Goal: Information Seeking & Learning: Find specific fact

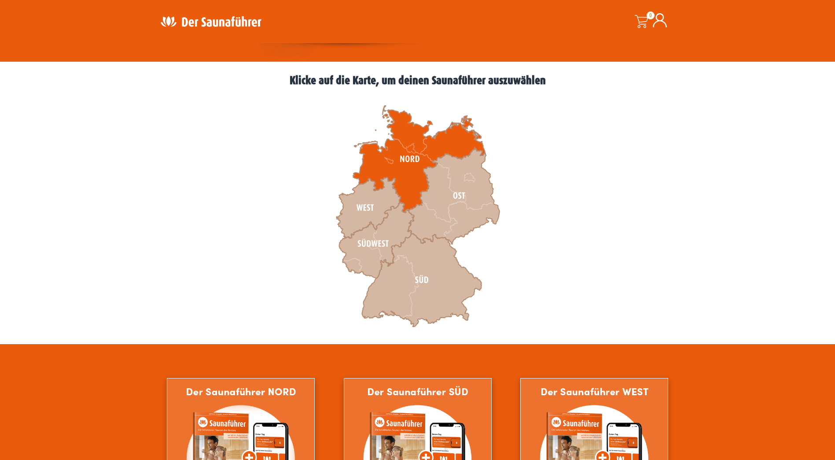
click at [409, 184] on icon at bounding box center [419, 159] width 132 height 107
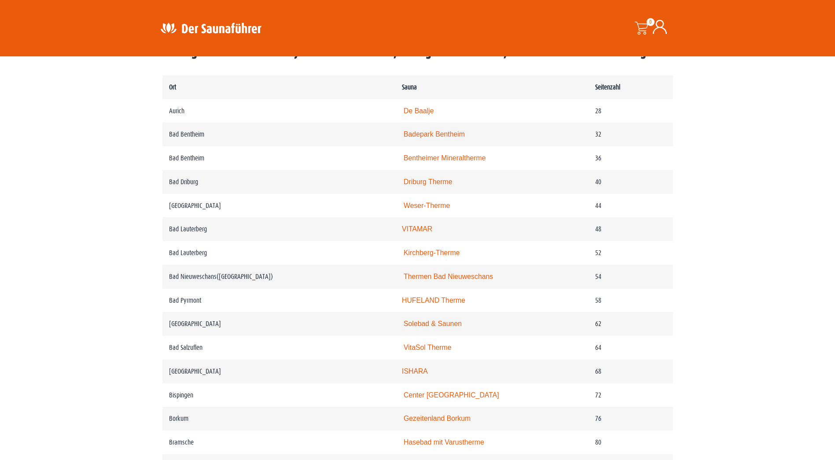
scroll to position [484, 0]
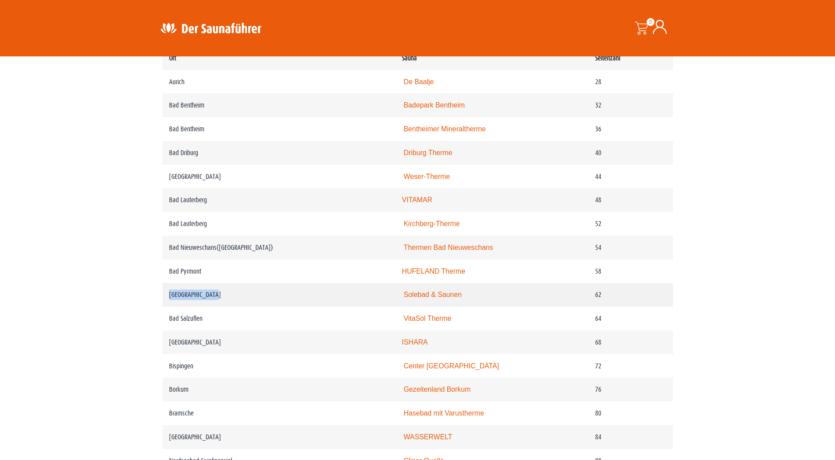
drag, startPoint x: 217, startPoint y: 299, endPoint x: 165, endPoint y: 296, distance: 52.9
click at [165, 296] on td "Bad Salzdetfurth" at bounding box center [278, 295] width 233 height 24
copy td "Bad Salzdetfurth"
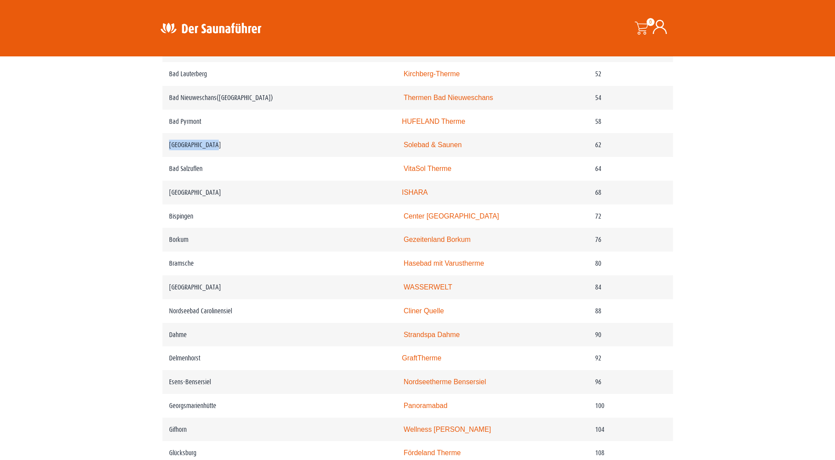
scroll to position [528, 0]
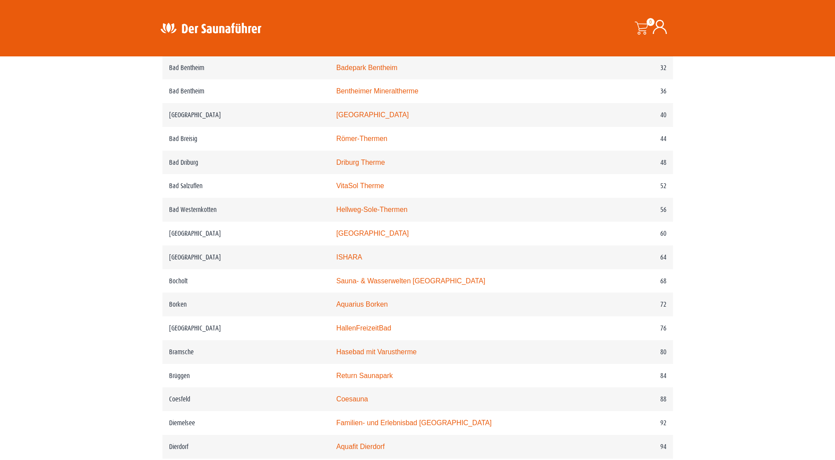
scroll to position [528, 0]
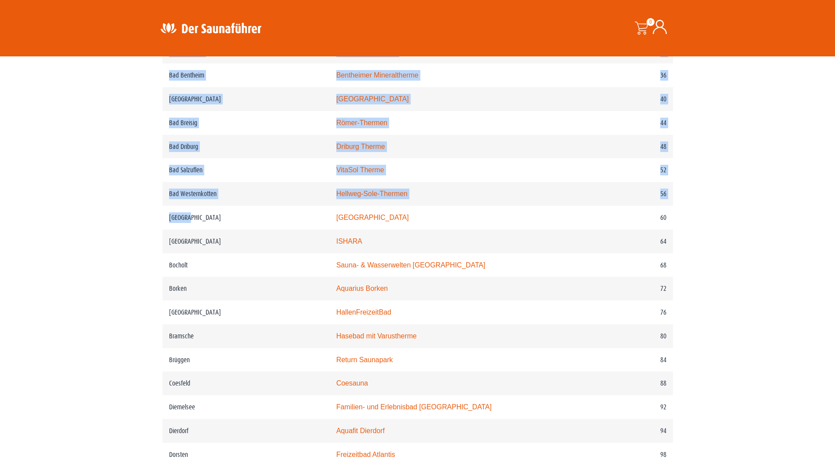
drag, startPoint x: 203, startPoint y: 223, endPoint x: 159, endPoint y: 219, distance: 43.7
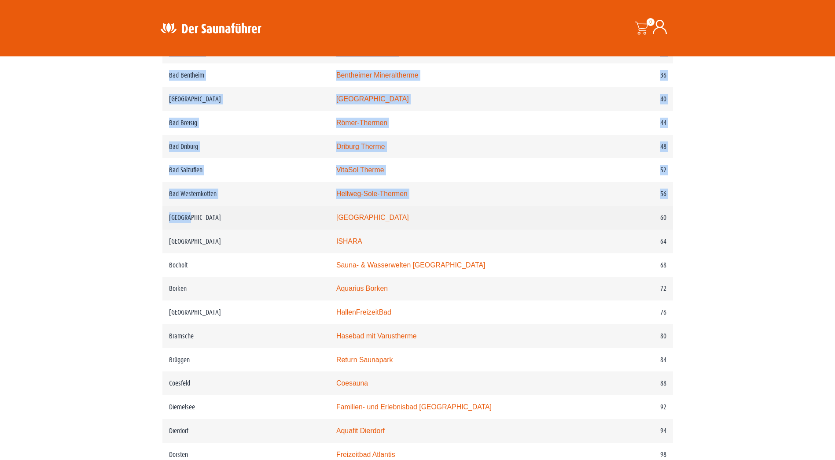
drag, startPoint x: 159, startPoint y: 219, endPoint x: 199, endPoint y: 221, distance: 39.6
click at [199, 221] on td "Bedburg" at bounding box center [245, 218] width 167 height 24
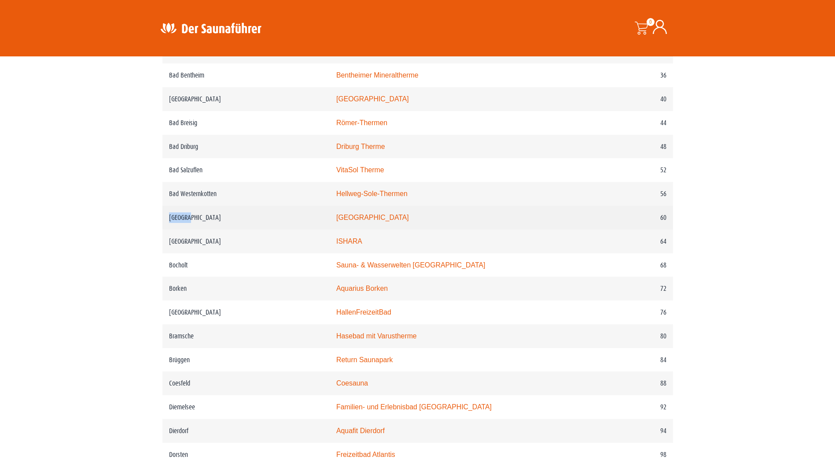
drag, startPoint x: 199, startPoint y: 221, endPoint x: 165, endPoint y: 218, distance: 34.0
click at [165, 218] on td "Bedburg" at bounding box center [245, 218] width 167 height 24
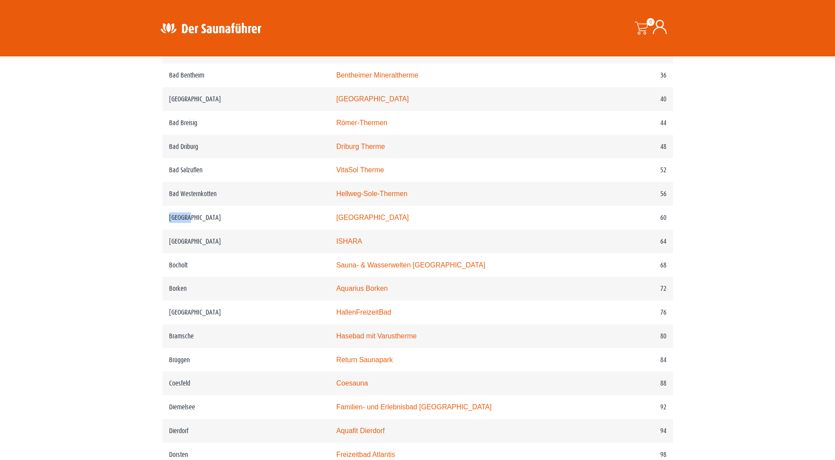
copy td "Bedburg"
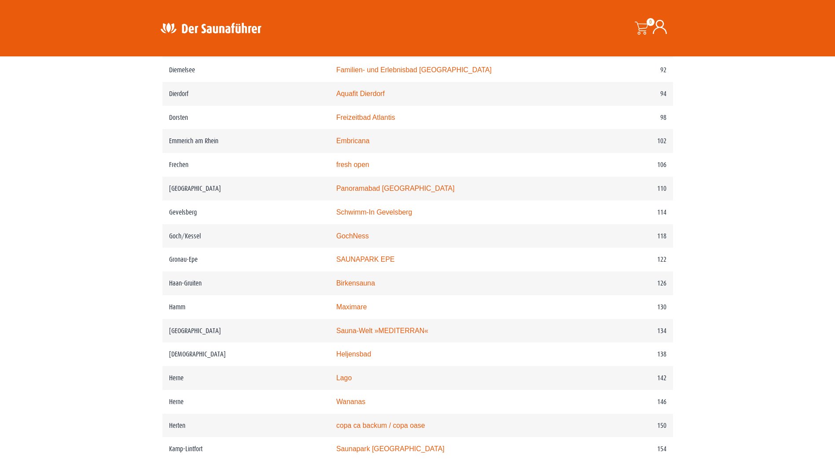
scroll to position [881, 0]
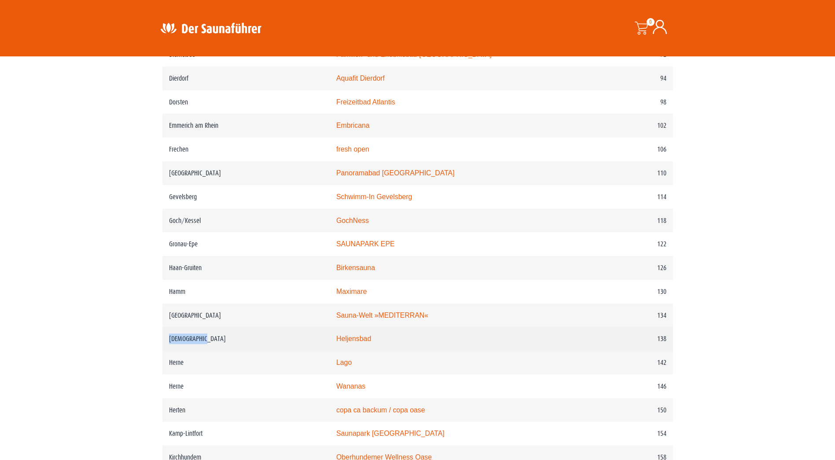
drag, startPoint x: 201, startPoint y: 355, endPoint x: 170, endPoint y: 349, distance: 31.5
click at [170, 349] on td "Heiligenhaus" at bounding box center [245, 339] width 167 height 24
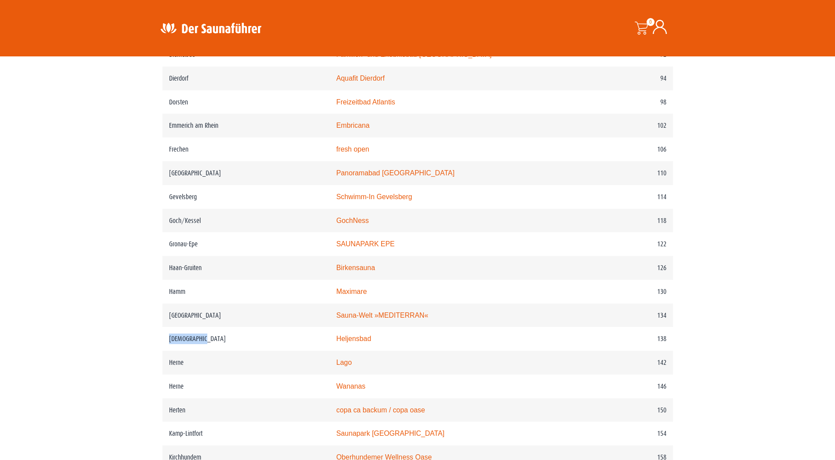
copy td "Heiligenhaus"
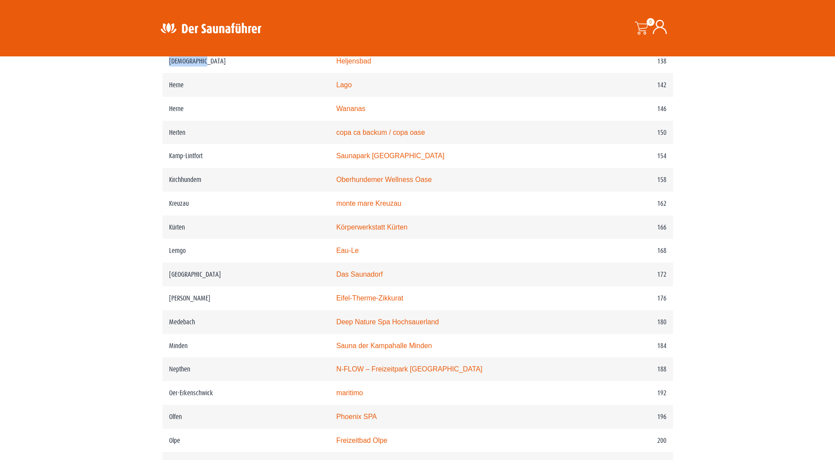
scroll to position [1189, 0]
